Goal: Transaction & Acquisition: Purchase product/service

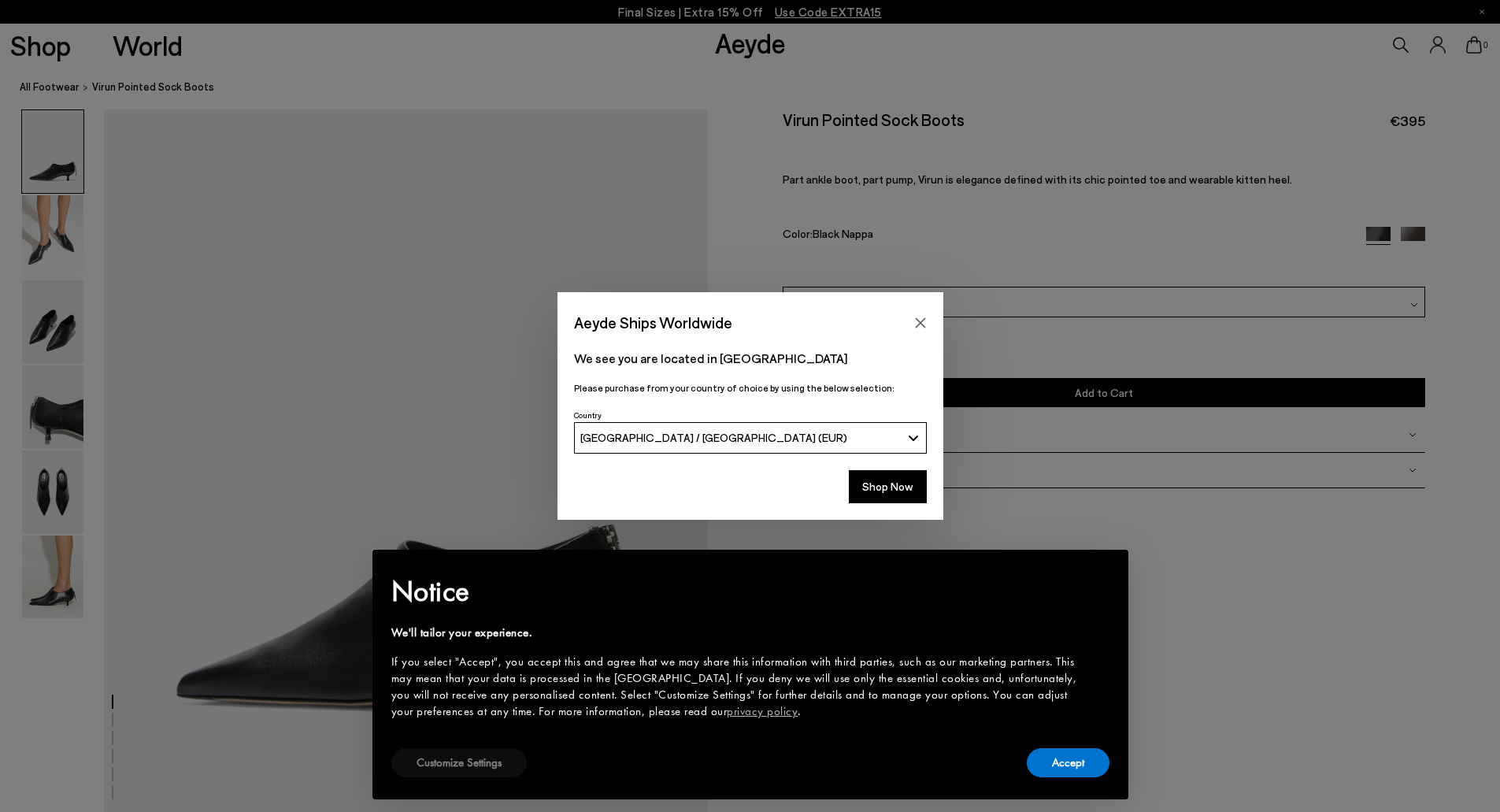
click at [470, 761] on button "Customize Settings" at bounding box center [458, 762] width 135 height 29
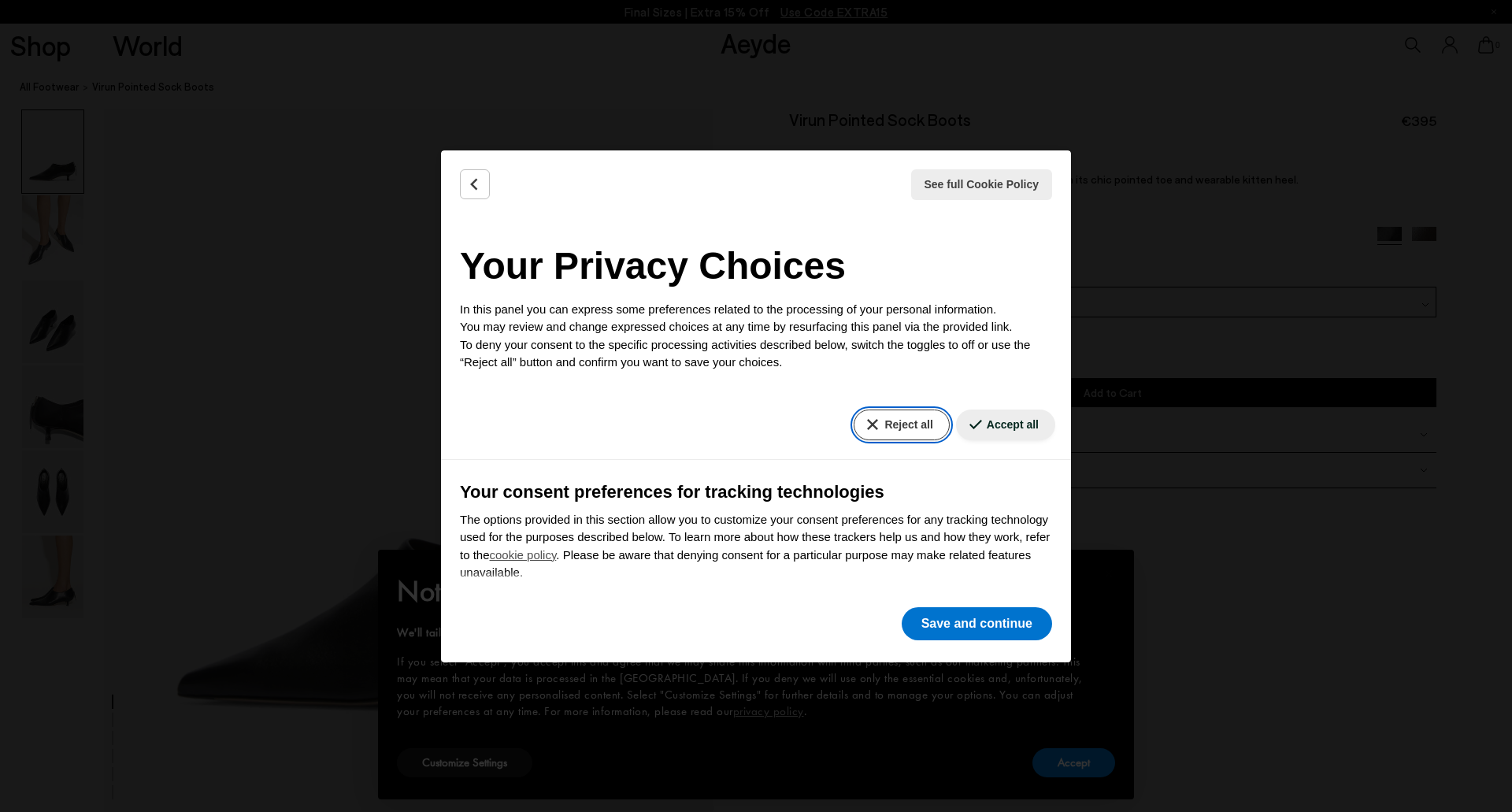
click at [868, 424] on button "Reject all" at bounding box center [901, 424] width 95 height 31
click at [978, 616] on button "Save and continue" at bounding box center [977, 624] width 150 height 33
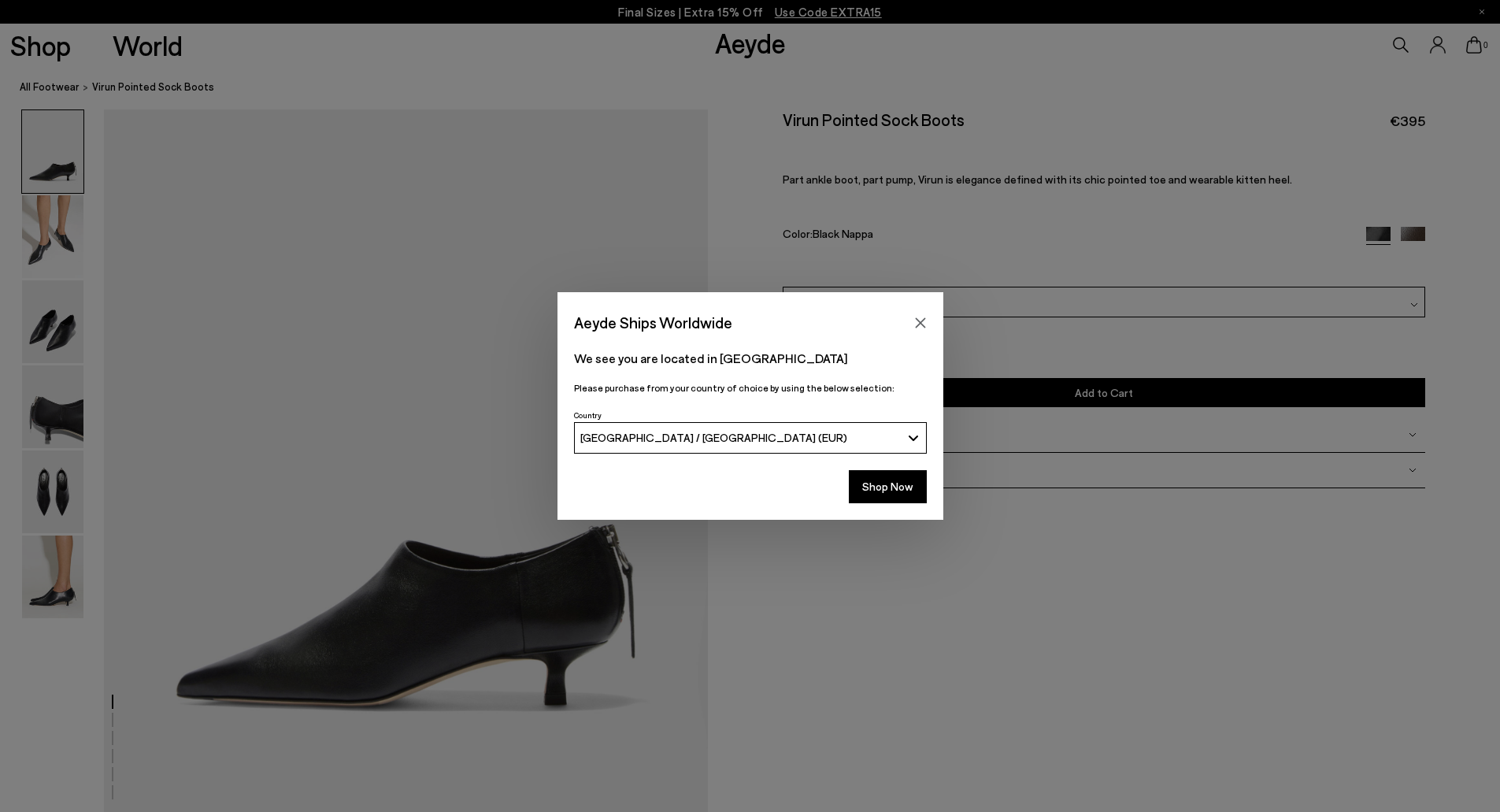
drag, startPoint x: 919, startPoint y: 321, endPoint x: 898, endPoint y: 314, distance: 22.1
click at [917, 321] on icon "Close" at bounding box center [921, 323] width 13 height 13
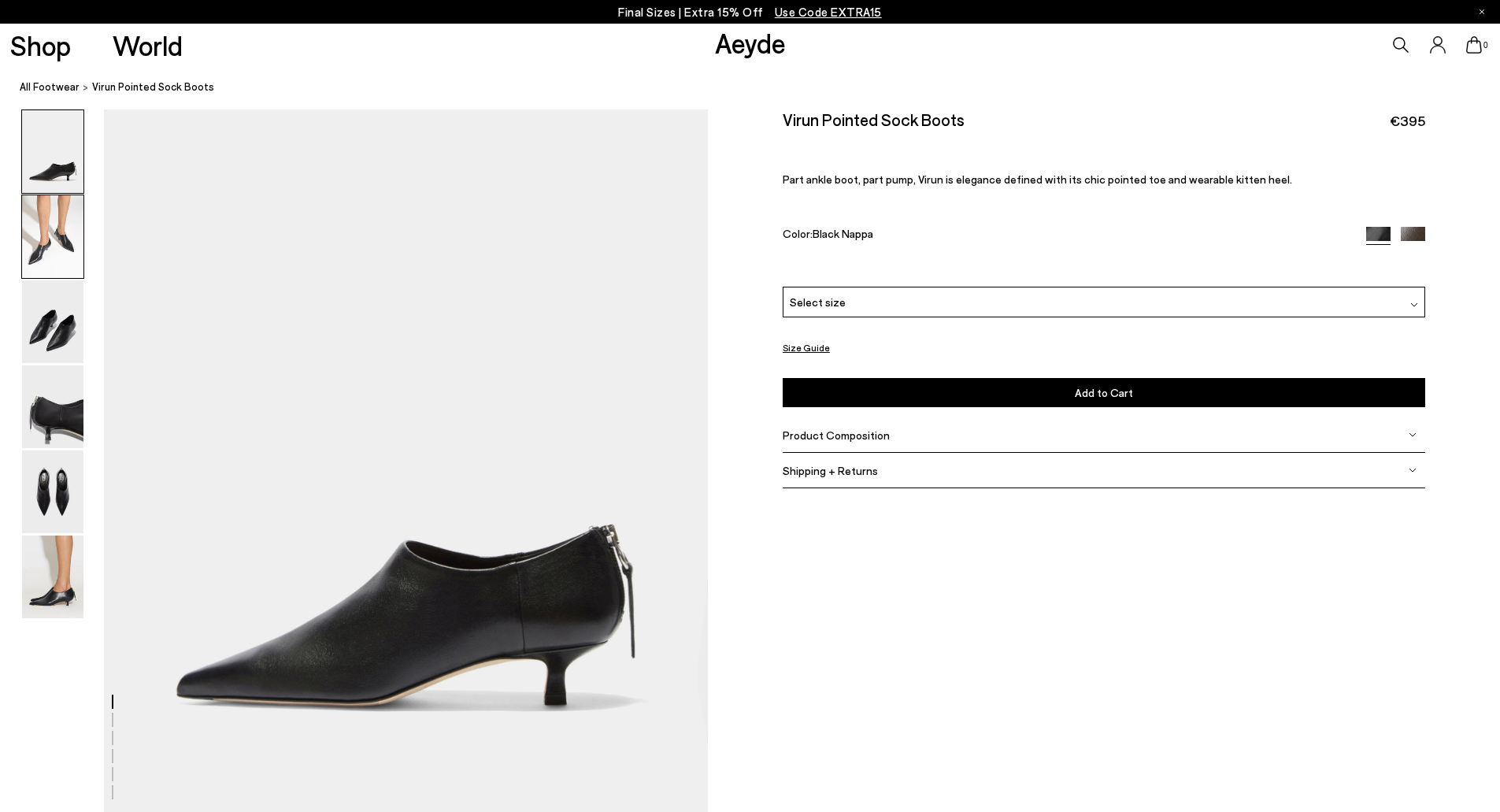
drag, startPoint x: 58, startPoint y: 240, endPoint x: 49, endPoint y: 239, distance: 9.1
click at [58, 241] on img at bounding box center [53, 237] width 62 height 82
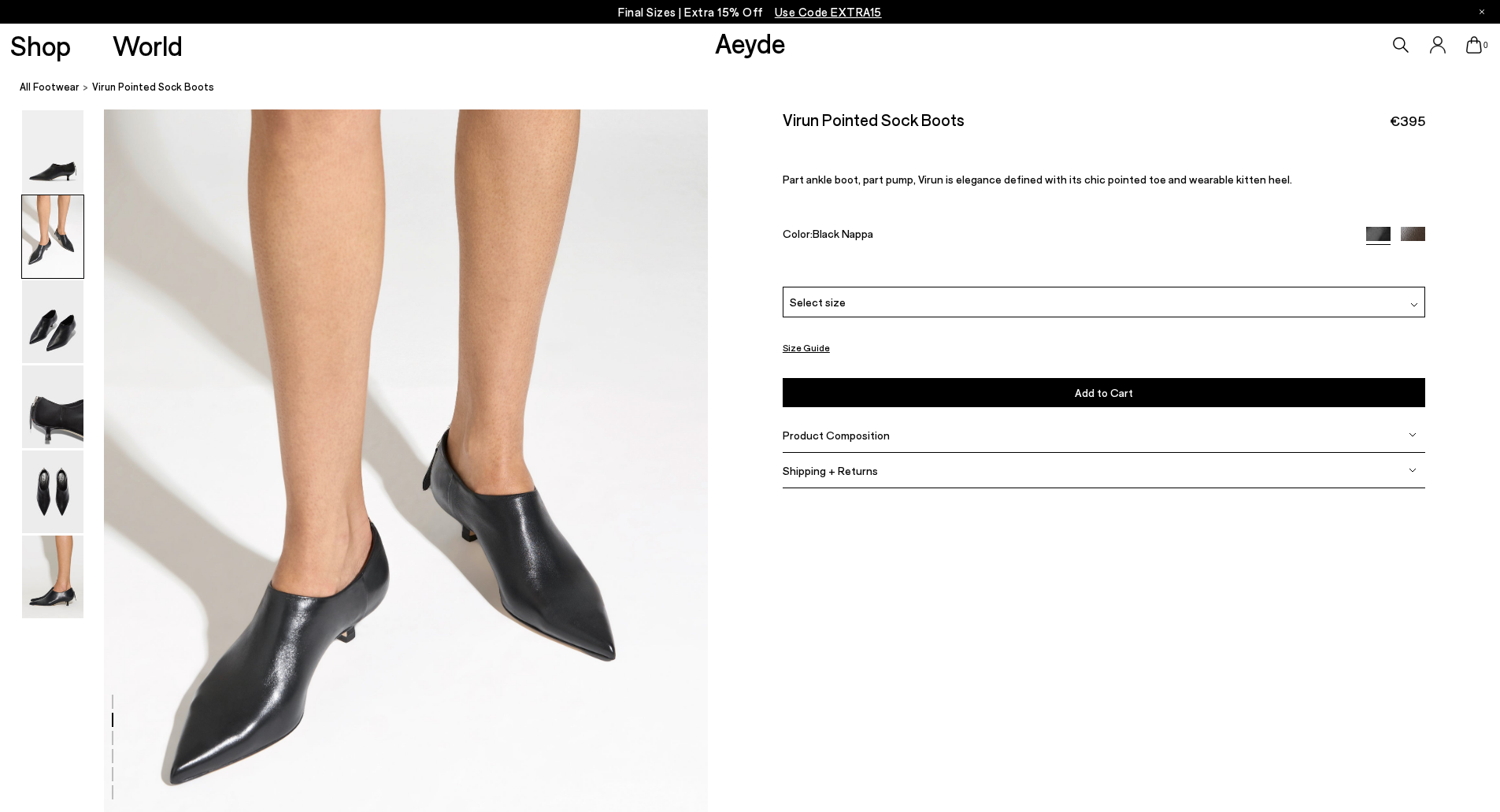
scroll to position [706, 0]
click at [54, 360] on img at bounding box center [53, 321] width 62 height 82
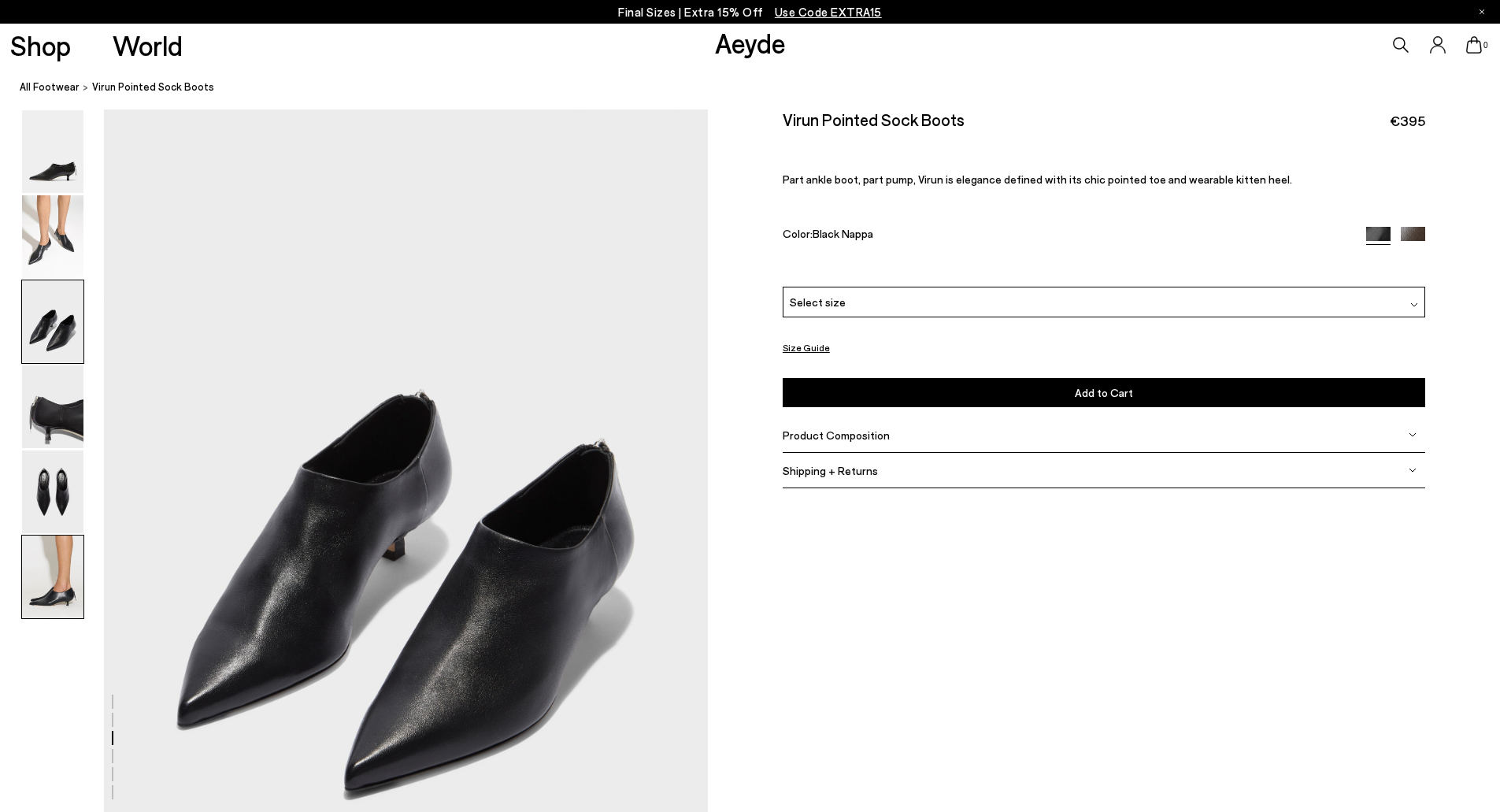
click at [59, 571] on img at bounding box center [53, 576] width 62 height 82
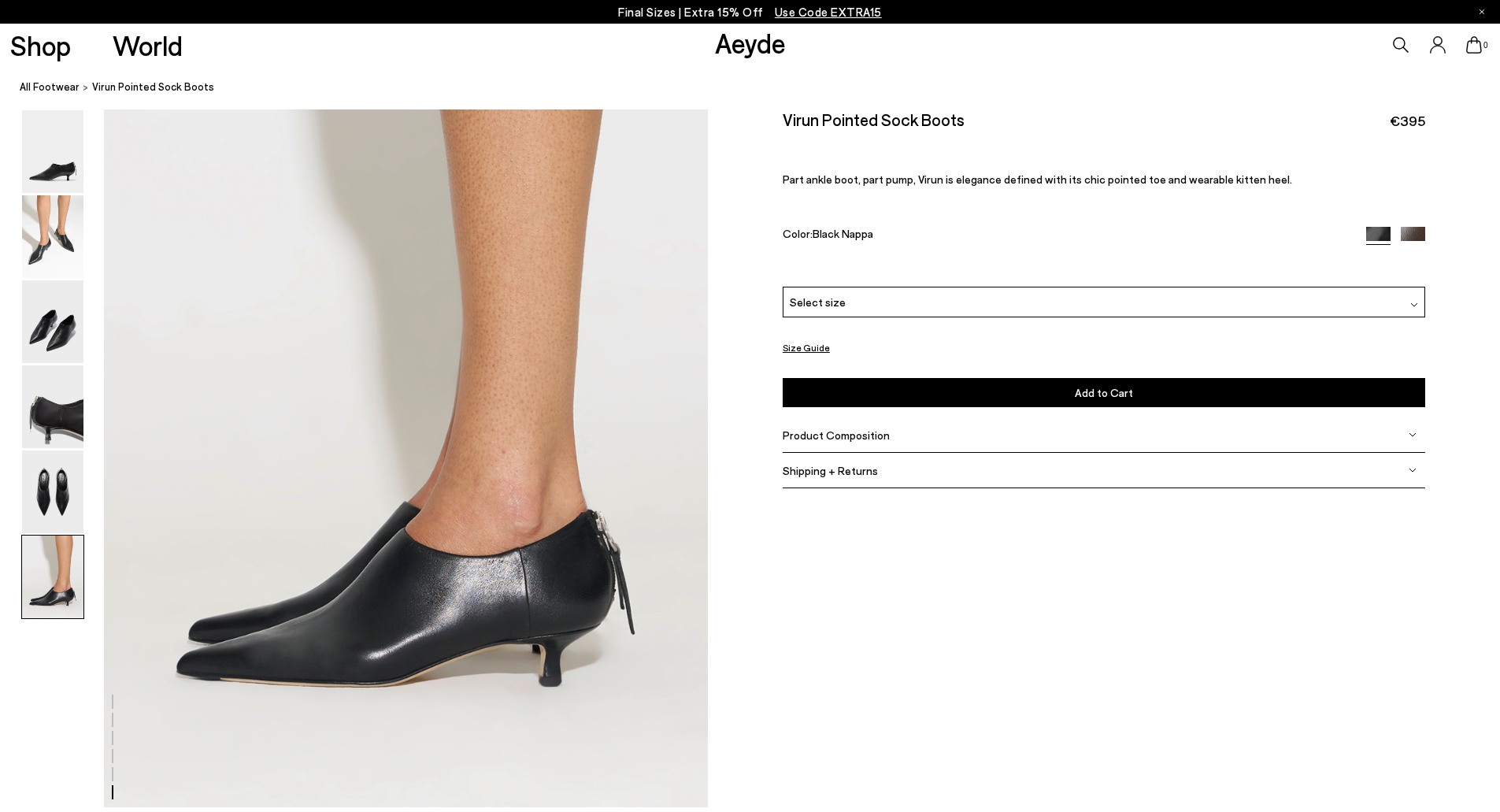
scroll to position [4043, 0]
